Goal: Task Accomplishment & Management: Use online tool/utility

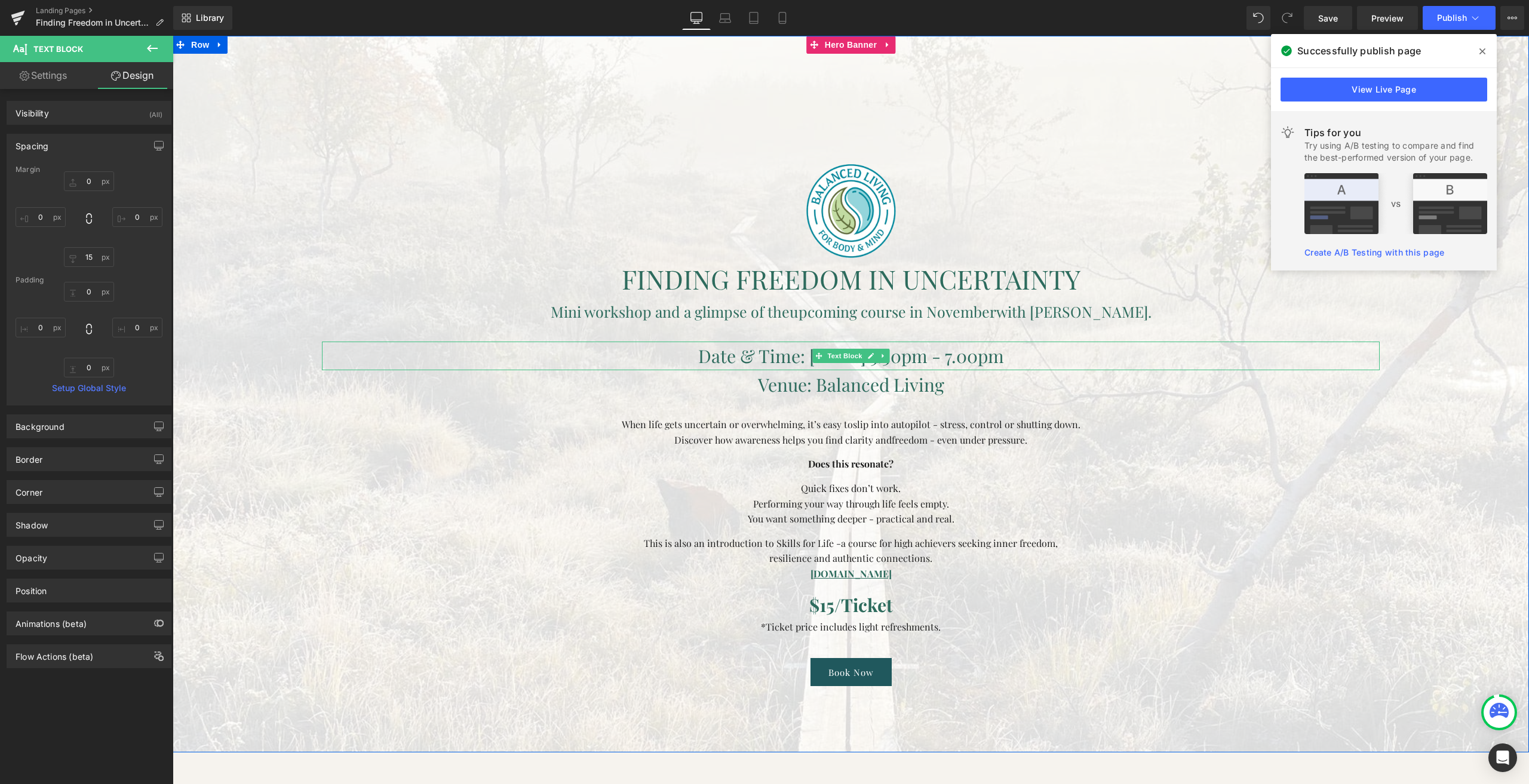
click at [935, 362] on span "Date & Time: [DATE] 5.30pm - 7.00pm" at bounding box center [851, 356] width 306 height 24
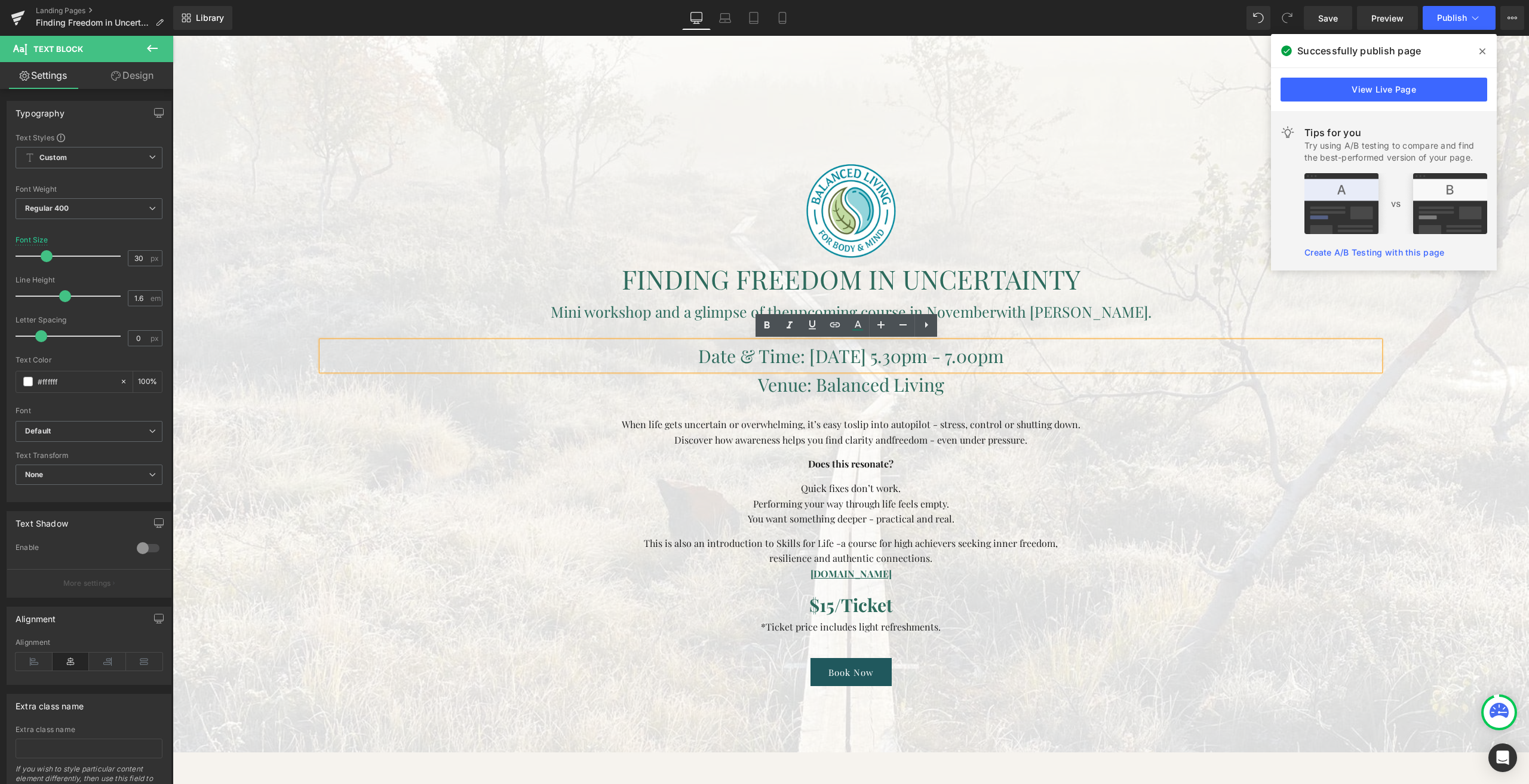
drag, startPoint x: 926, startPoint y: 352, endPoint x: 917, endPoint y: 353, distance: 9.1
click at [917, 353] on span "Date & Time: [DATE] 5.30pm - 7.00pm" at bounding box center [851, 356] width 306 height 24
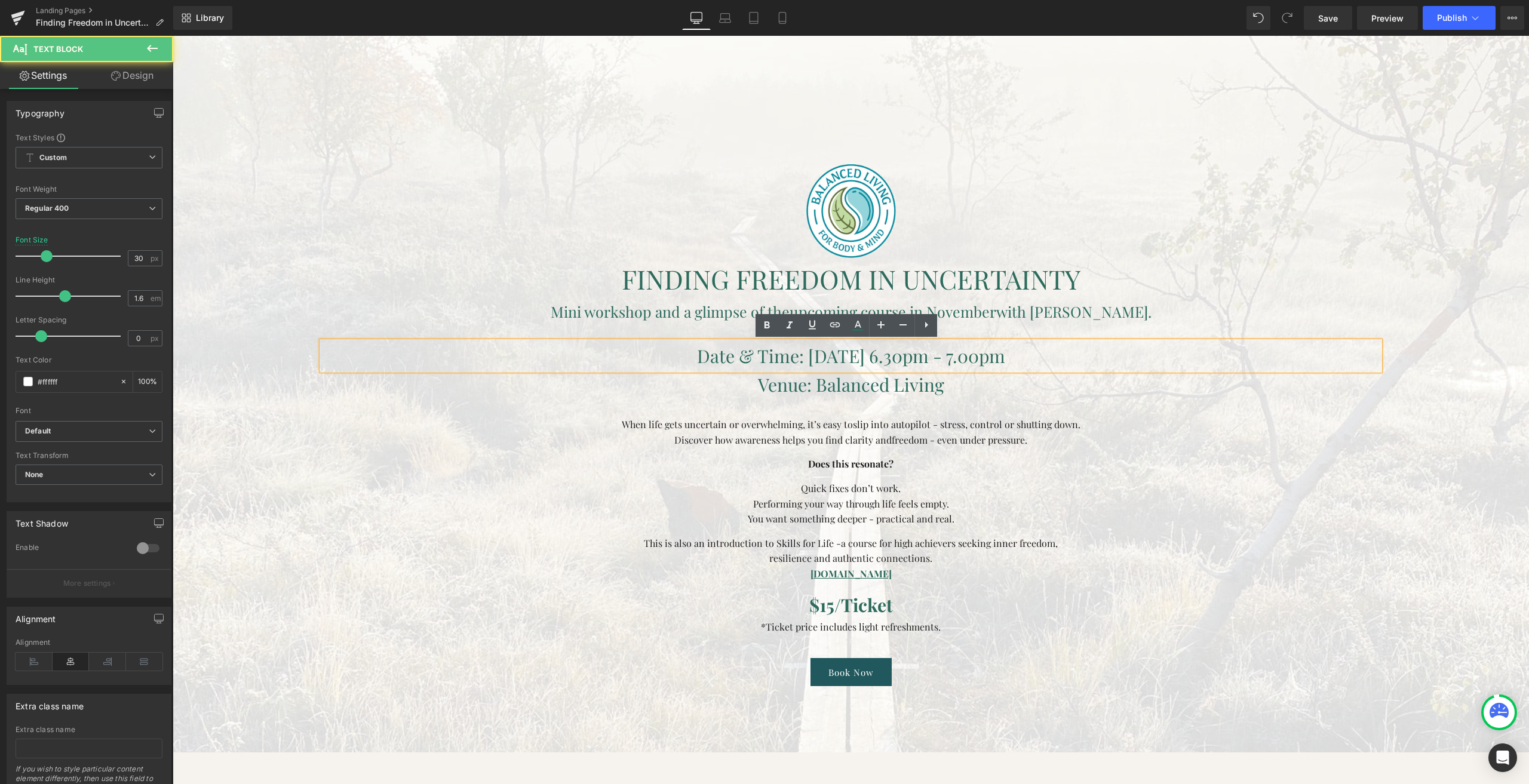
drag, startPoint x: 949, startPoint y: 356, endPoint x: 934, endPoint y: 352, distance: 15.5
click at [934, 352] on span "Date & Time: [DATE] 6.30pm - 7.00pm" at bounding box center [851, 356] width 308 height 24
drag, startPoint x: 1010, startPoint y: 354, endPoint x: 1001, endPoint y: 353, distance: 9.1
click at [1001, 353] on span "Date & Time: [DATE] 6.00pm - 7.00pm" at bounding box center [852, 356] width 311 height 24
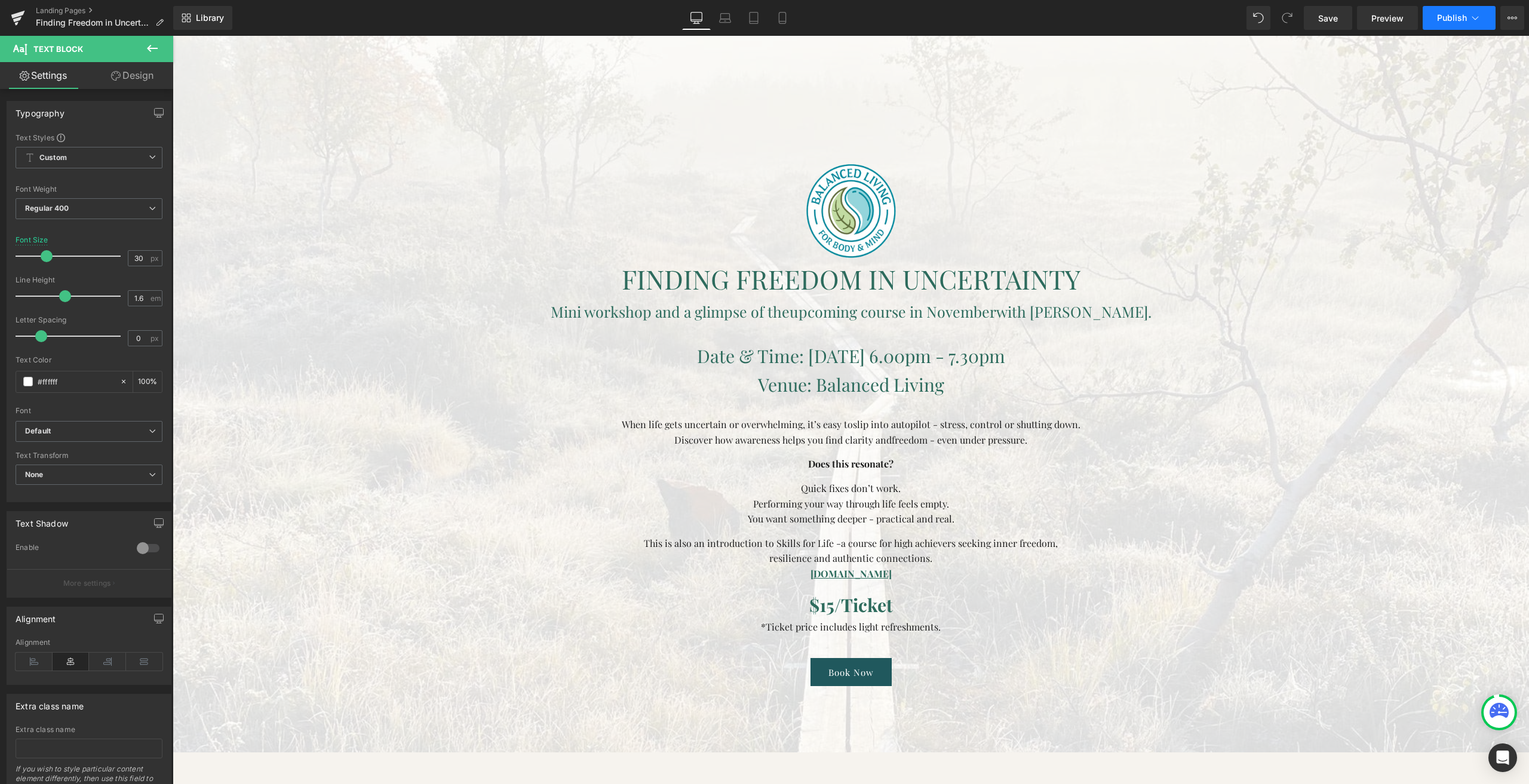
click at [1445, 20] on span "Publish" at bounding box center [1451, 18] width 30 height 10
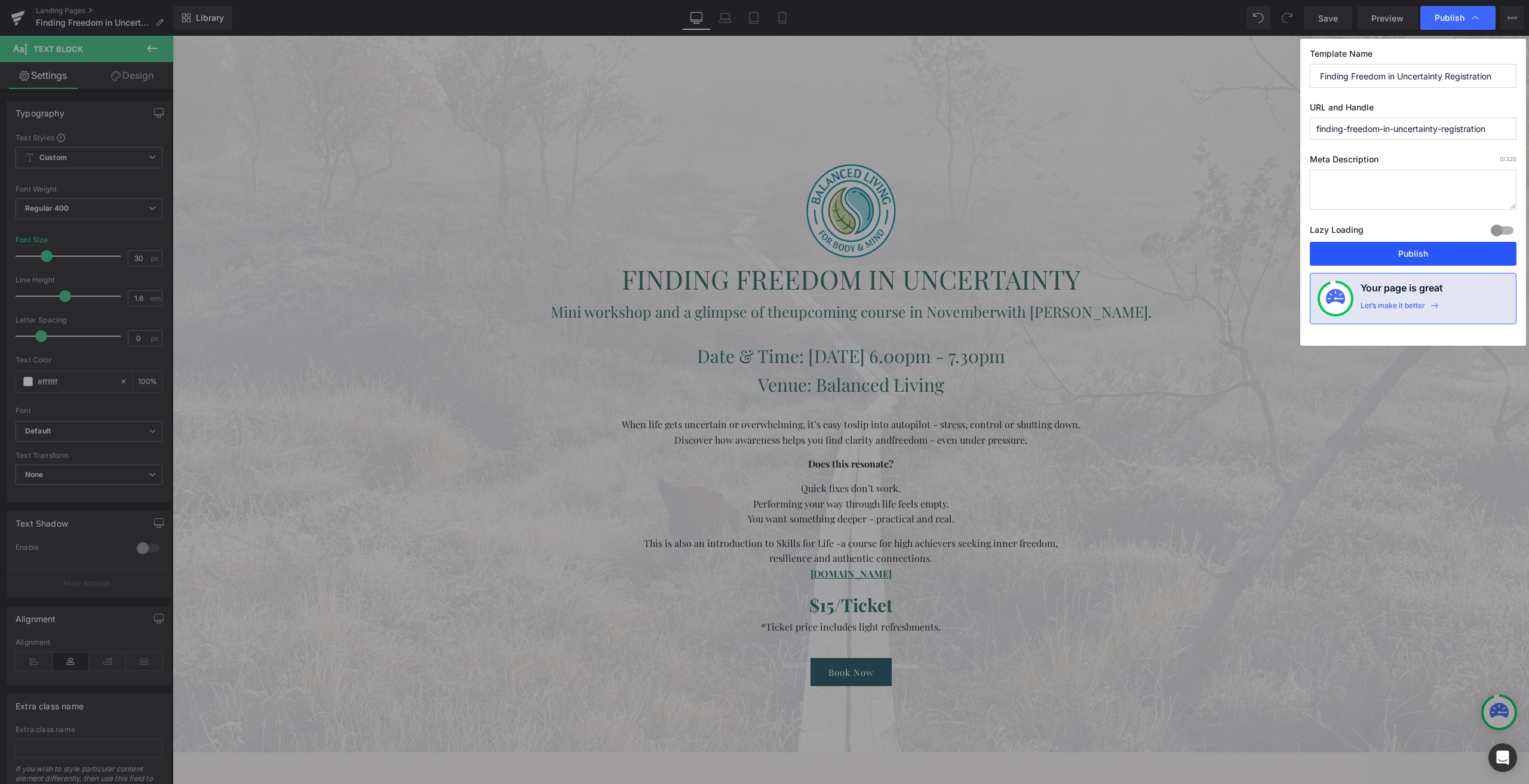
click at [1455, 261] on button "Publish" at bounding box center [1412, 254] width 206 height 24
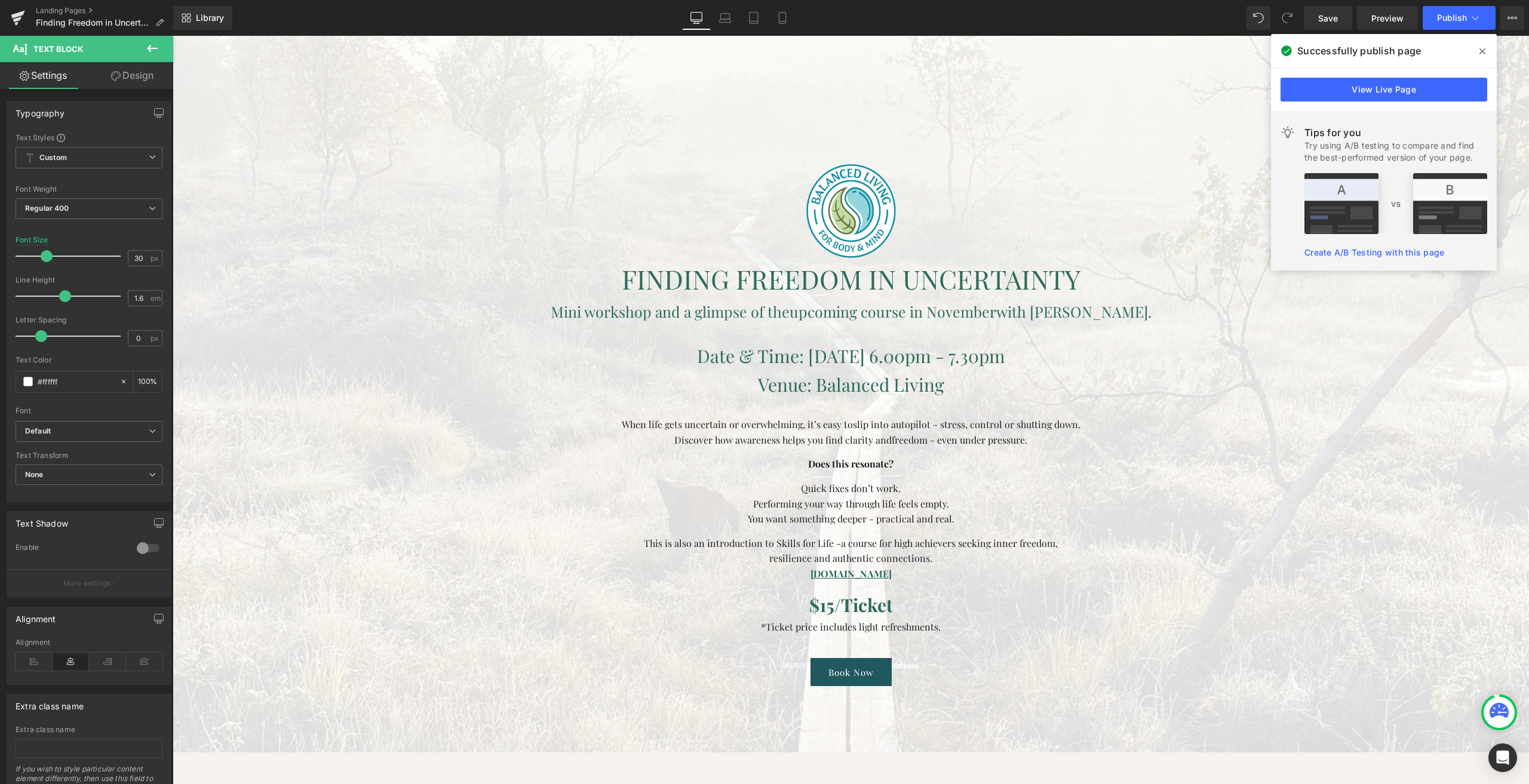
click at [379, 303] on p "Mini workshop and a glimpse of the upcoming course in November with [PERSON_NAM…" at bounding box center [851, 311] width 1058 height 24
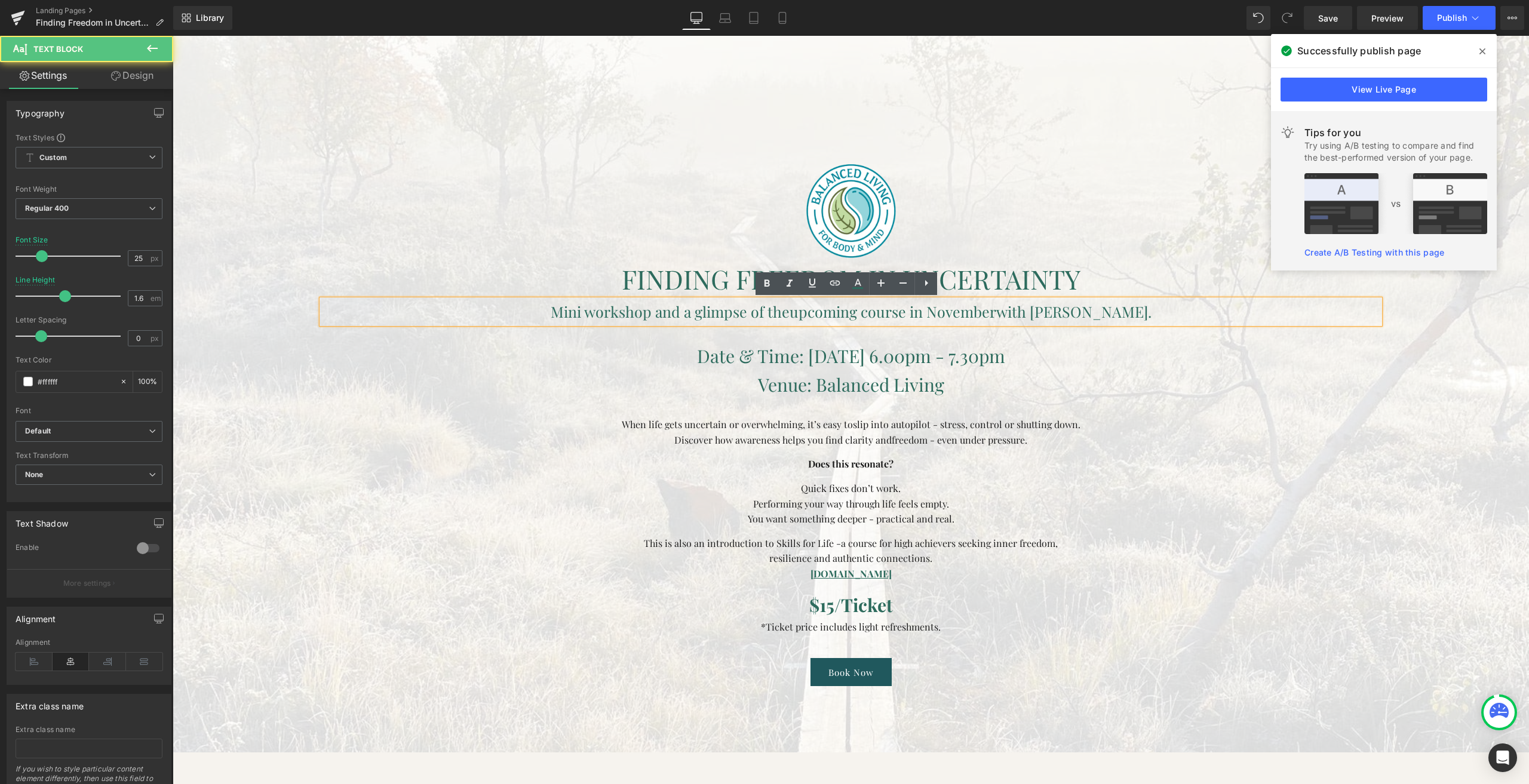
click at [723, 319] on font "Mini workshop and a glimpse of the" at bounding box center [669, 311] width 239 height 19
paste div
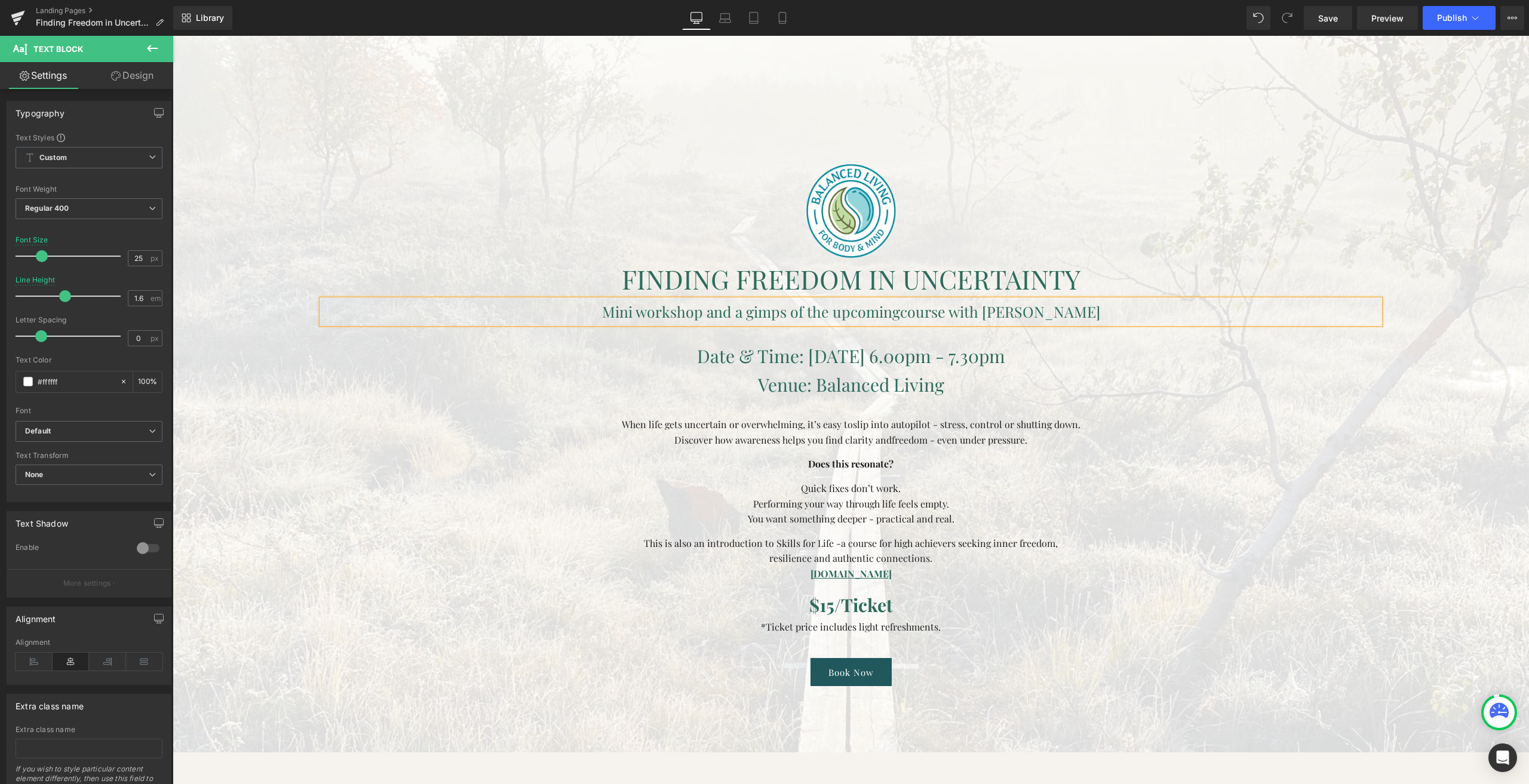
click at [761, 314] on span "Mini workshop and a gimps of the upcoming" at bounding box center [751, 311] width 298 height 19
click at [767, 314] on span "Mini workshop and a gimps of the upcoming" at bounding box center [751, 311] width 298 height 19
click at [798, 311] on span "Mini workshop and a glimps of the upcoming" at bounding box center [750, 311] width 302 height 19
click at [1104, 306] on p "Mini workshop and a glimpse of the upcoming course with [PERSON_NAME]" at bounding box center [851, 311] width 1058 height 24
click at [1446, 17] on span "Publish" at bounding box center [1451, 18] width 30 height 10
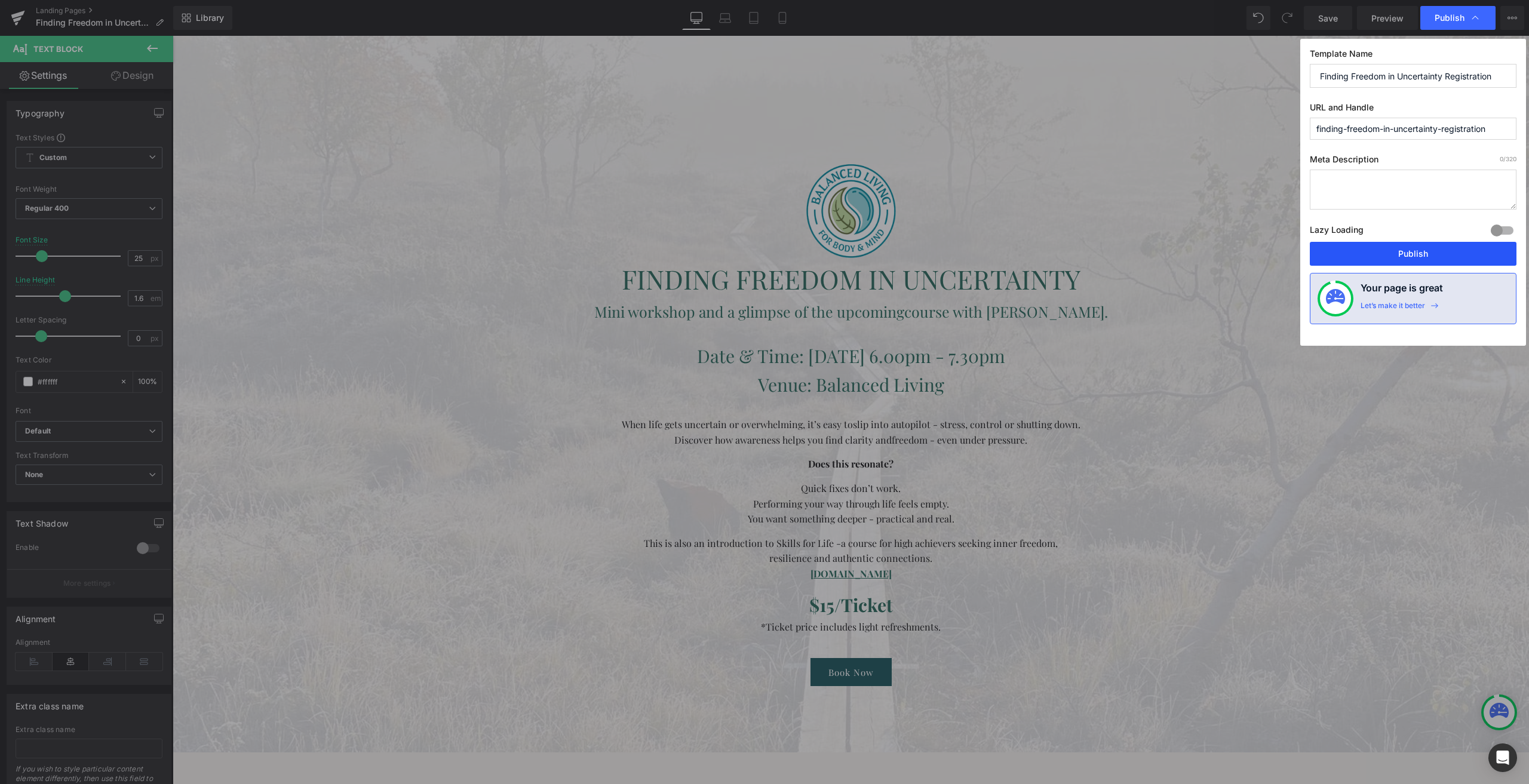
click at [1432, 243] on button "Publish" at bounding box center [1412, 254] width 206 height 24
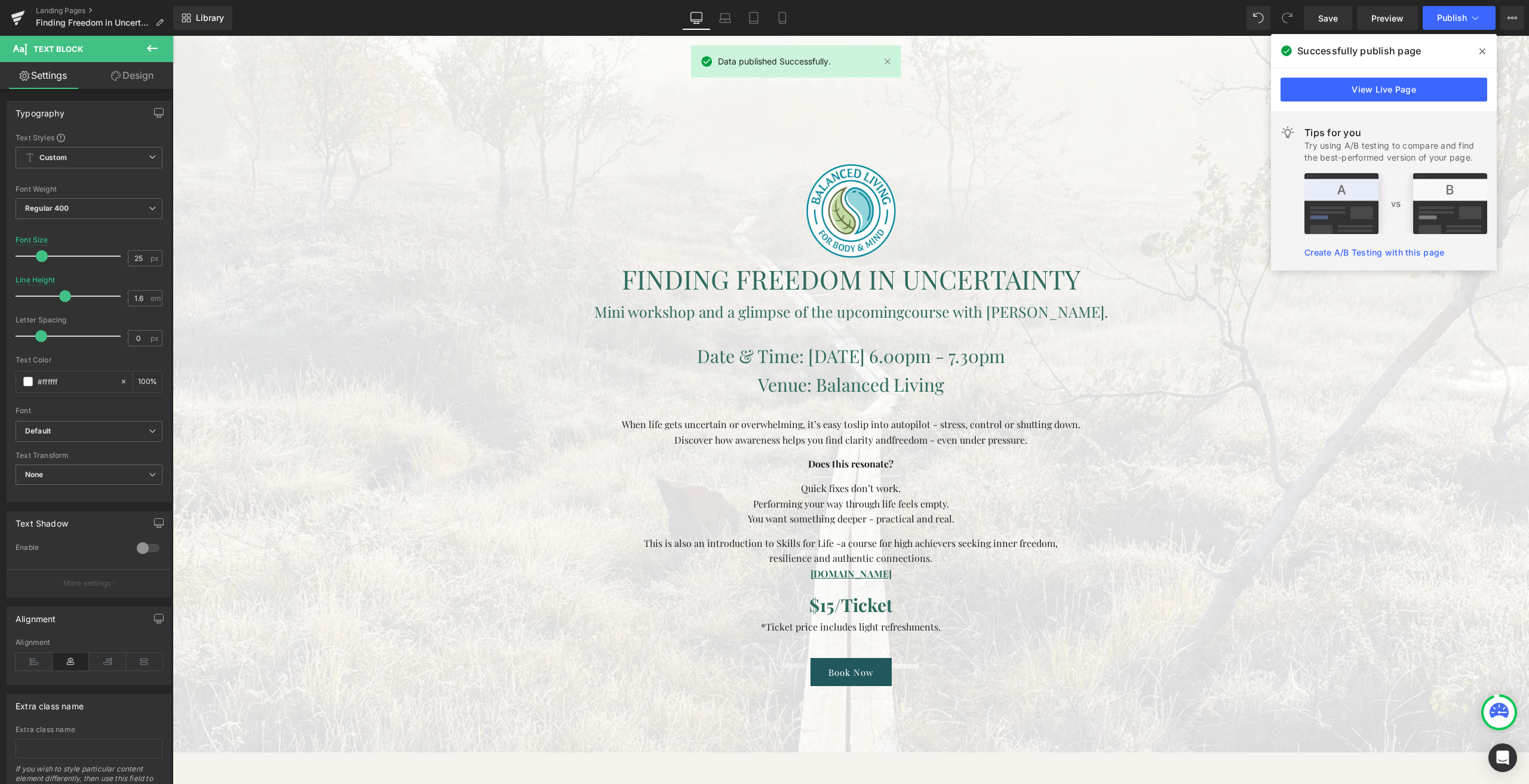
click at [1477, 52] on span at bounding box center [1482, 52] width 19 height 19
